Goal: Information Seeking & Learning: Learn about a topic

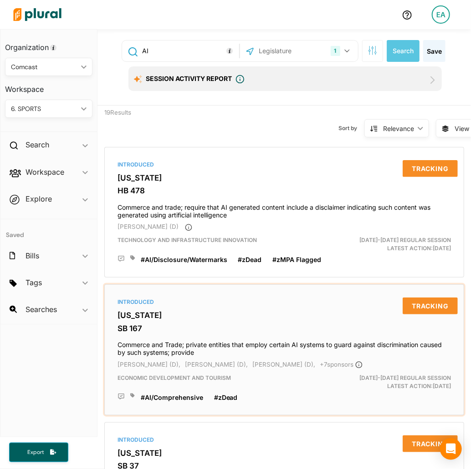
click at [280, 299] on div "Introduced [US_STATE] SB 167 Commerce and Trade; private entities that employ c…" at bounding box center [284, 350] width 352 height 122
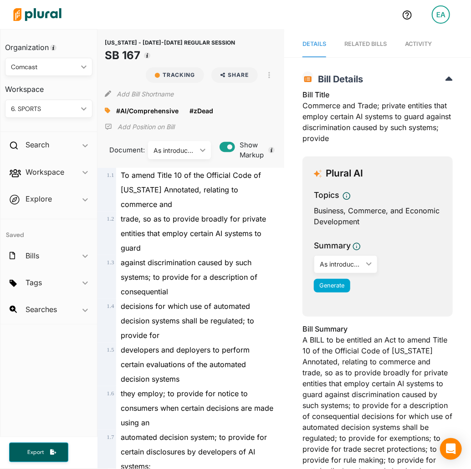
click at [48, 110] on div "6. SPORTS" at bounding box center [44, 109] width 66 height 10
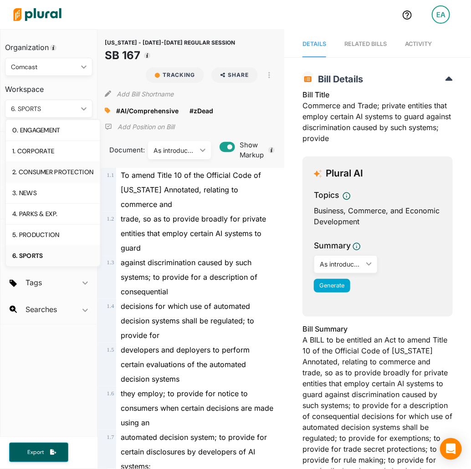
click at [24, 169] on div "2. CONSUMER PROTECTION" at bounding box center [52, 172] width 81 height 8
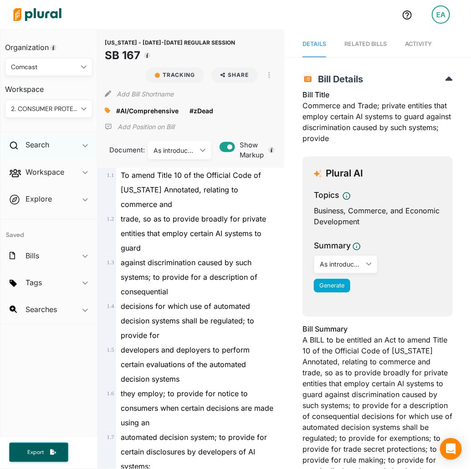
click at [65, 148] on div "Search ic_keyboard_arrow_down" at bounding box center [48, 146] width 97 height 25
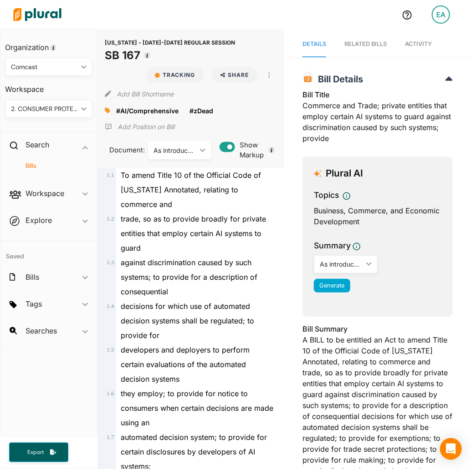
click at [36, 163] on h4 "Bills" at bounding box center [51, 166] width 74 height 9
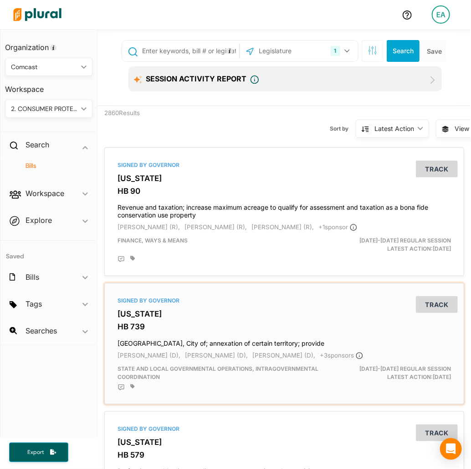
drag, startPoint x: 434, startPoint y: 284, endPoint x: 450, endPoint y: 277, distance: 18.2
click at [434, 284] on div "Signed by Governor [US_STATE] HB 739 [GEOGRAPHIC_DATA], City of; annexation of …" at bounding box center [284, 344] width 360 height 122
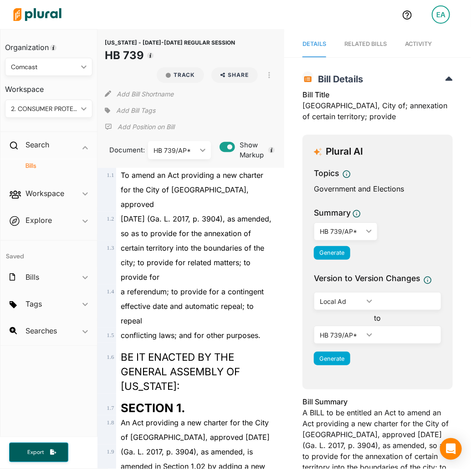
click at [113, 194] on div "1 . 1" at bounding box center [105, 190] width 22 height 44
